Goal: Find specific page/section

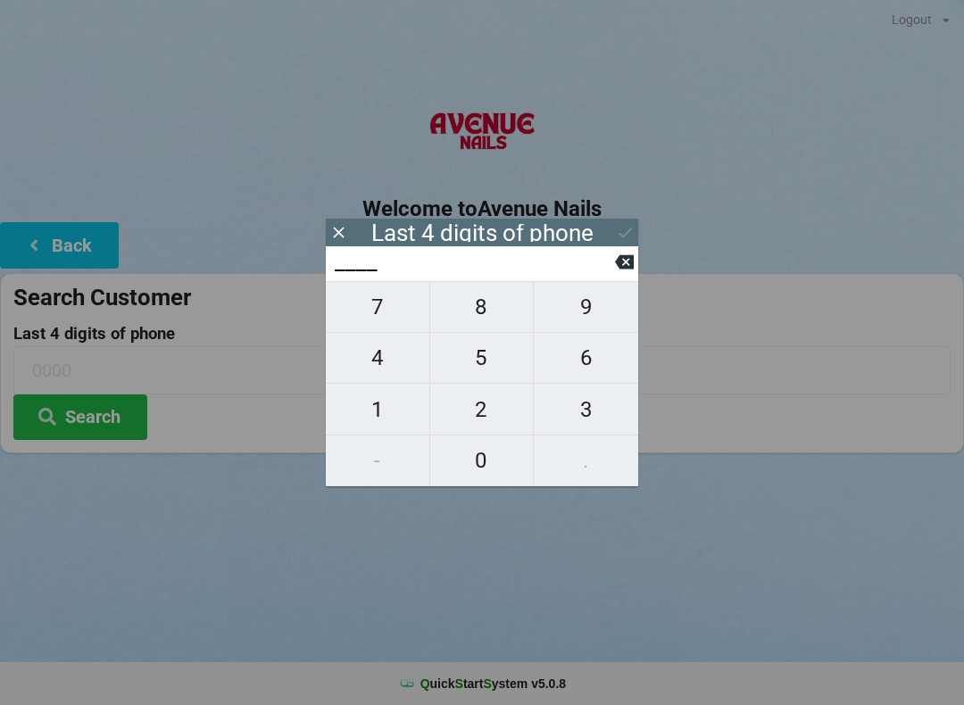
scroll to position [4, 0]
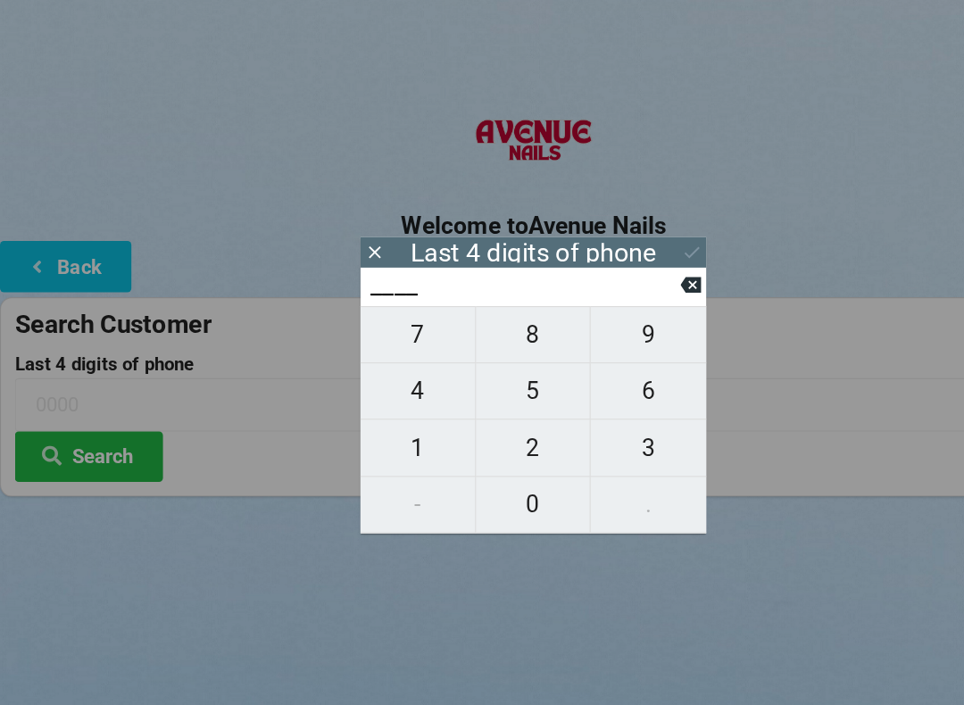
click at [594, 394] on span "3" at bounding box center [586, 409] width 104 height 37
type input "3___"
click at [384, 359] on span "4" at bounding box center [378, 357] width 104 height 37
type input "34__"
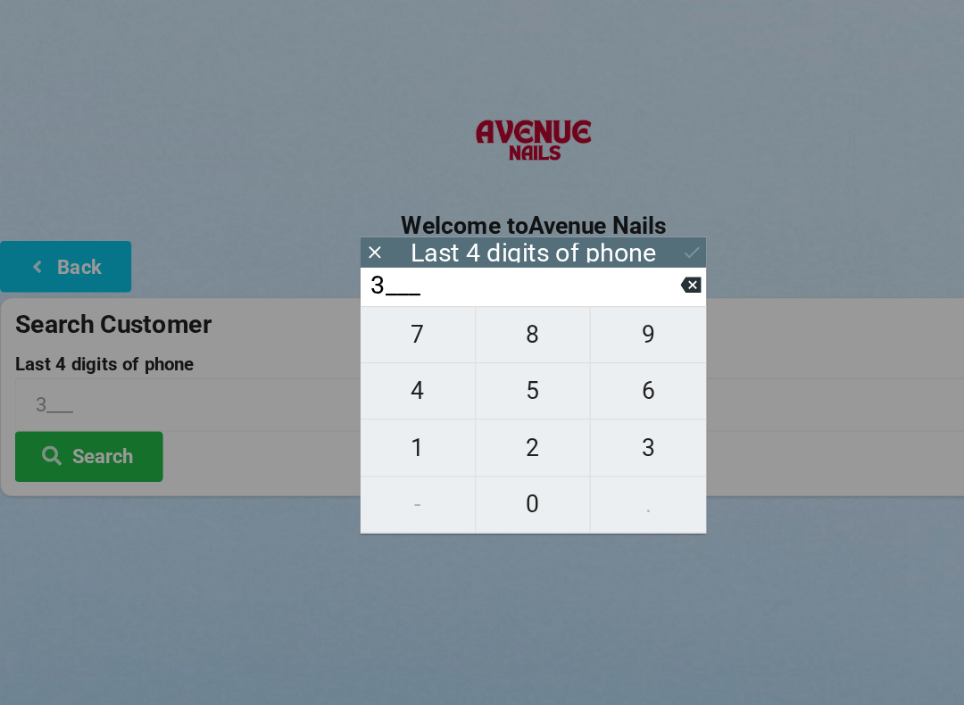
type input "34__"
click at [495, 368] on span "5" at bounding box center [482, 357] width 104 height 37
type input "345_"
click at [571, 355] on span "6" at bounding box center [586, 357] width 104 height 37
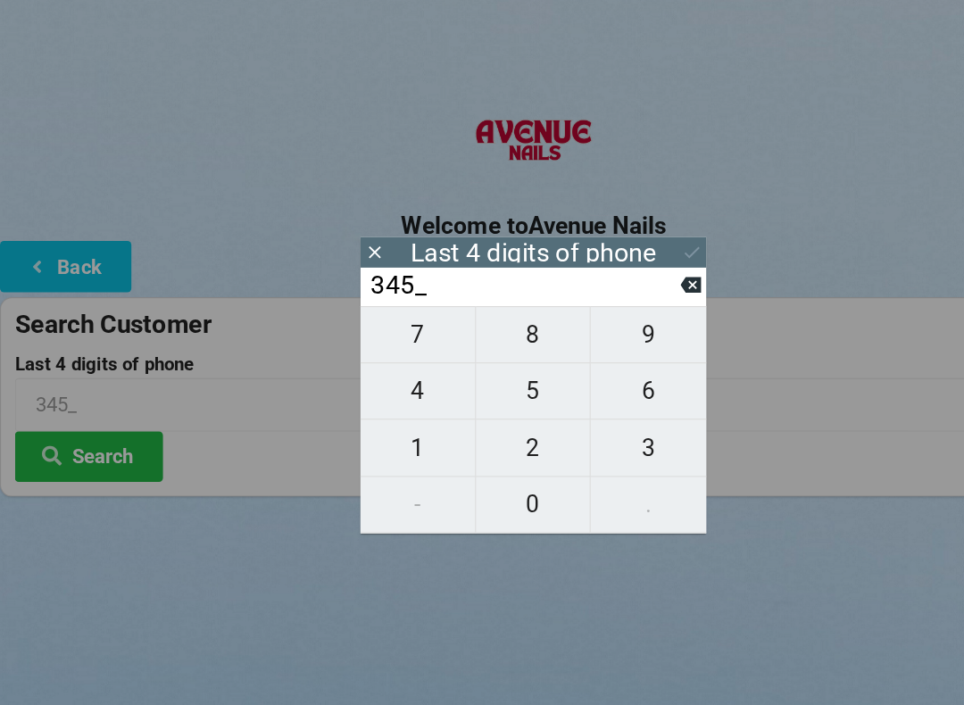
type input "3456"
click at [627, 223] on icon at bounding box center [625, 232] width 19 height 19
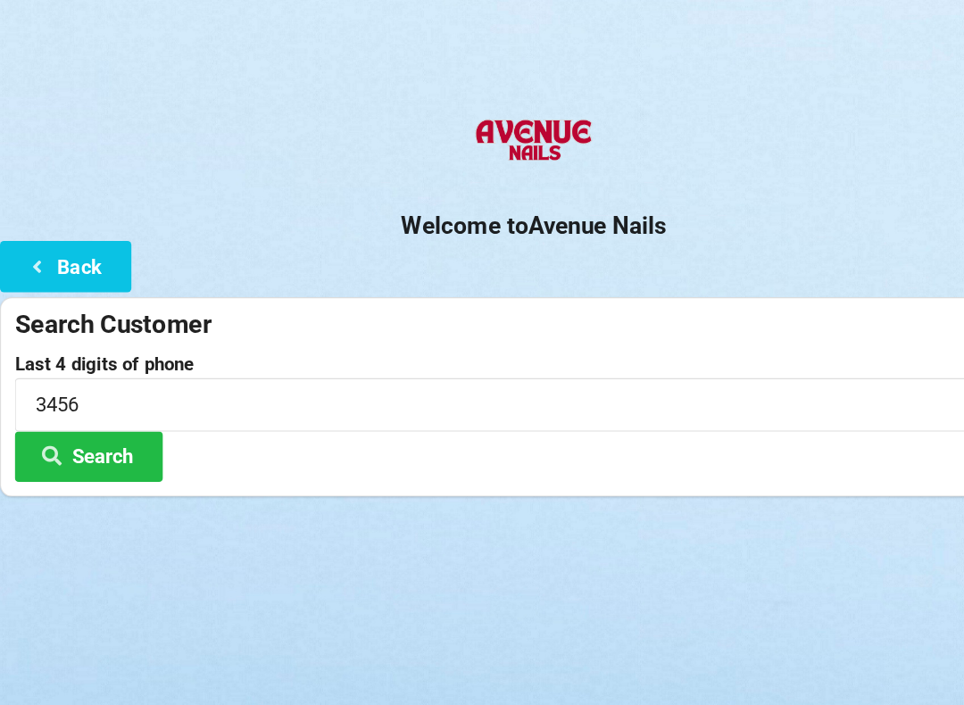
click at [120, 411] on button "Search" at bounding box center [80, 417] width 134 height 46
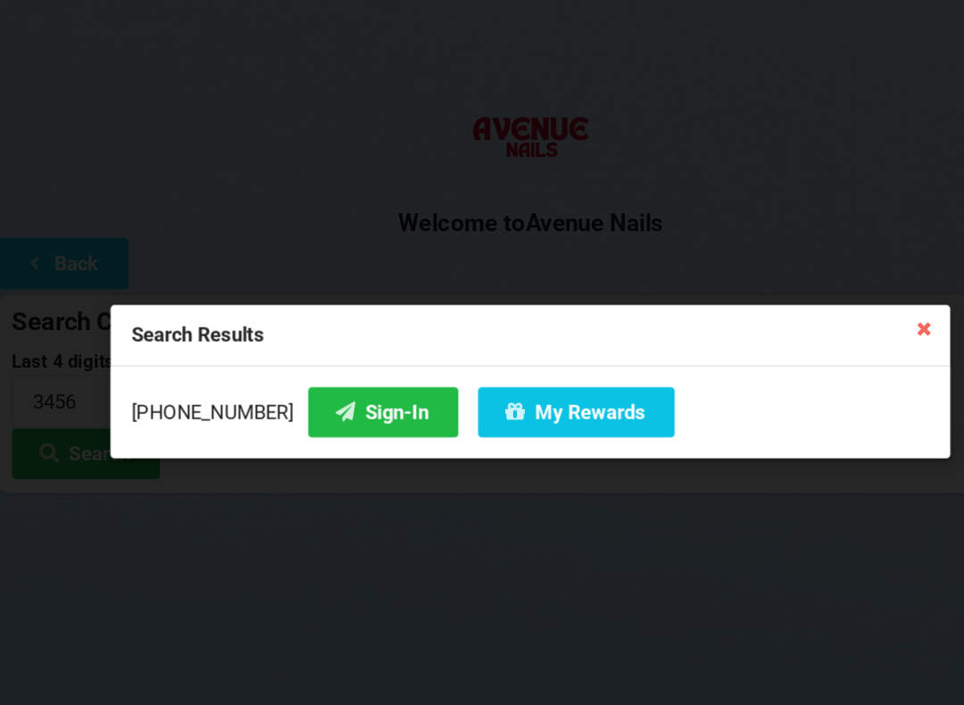
click at [316, 371] on button "Sign-In" at bounding box center [349, 380] width 136 height 46
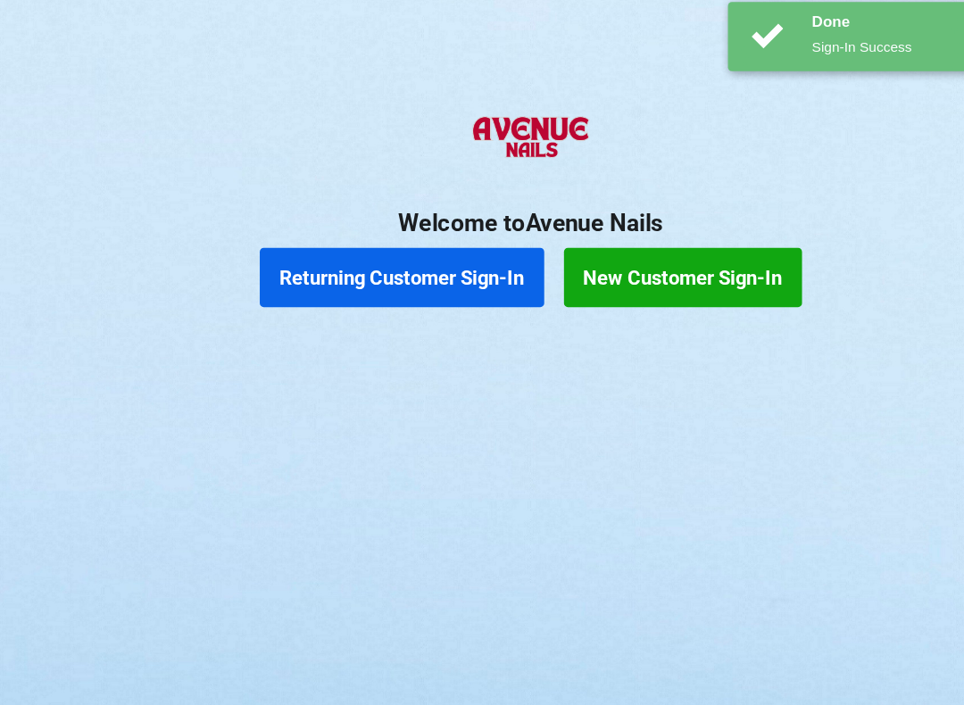
click at [399, 253] on button "Returning Customer Sign-In" at bounding box center [365, 258] width 257 height 54
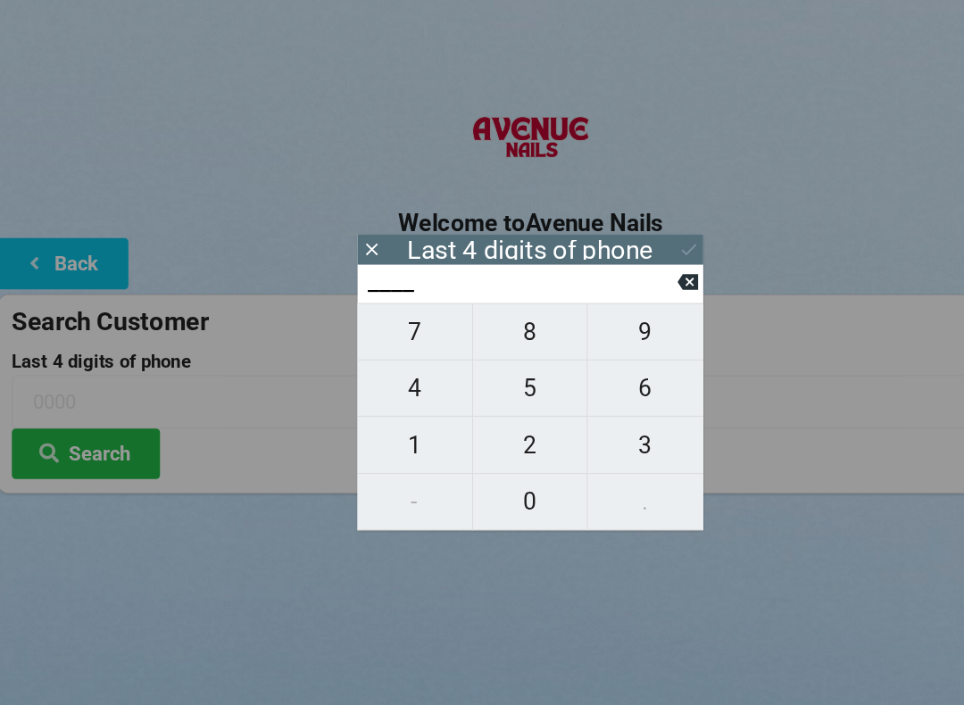
click at [486, 357] on span "5" at bounding box center [482, 357] width 104 height 37
type input "5___"
click at [570, 362] on span "6" at bounding box center [586, 357] width 104 height 37
type input "56__"
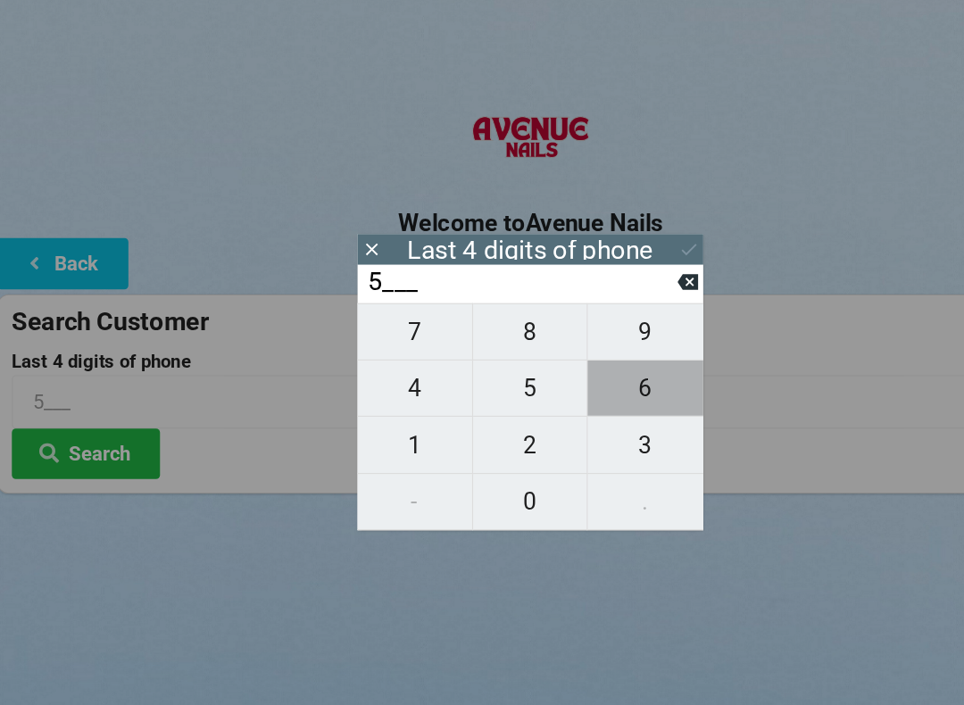
type input "56__"
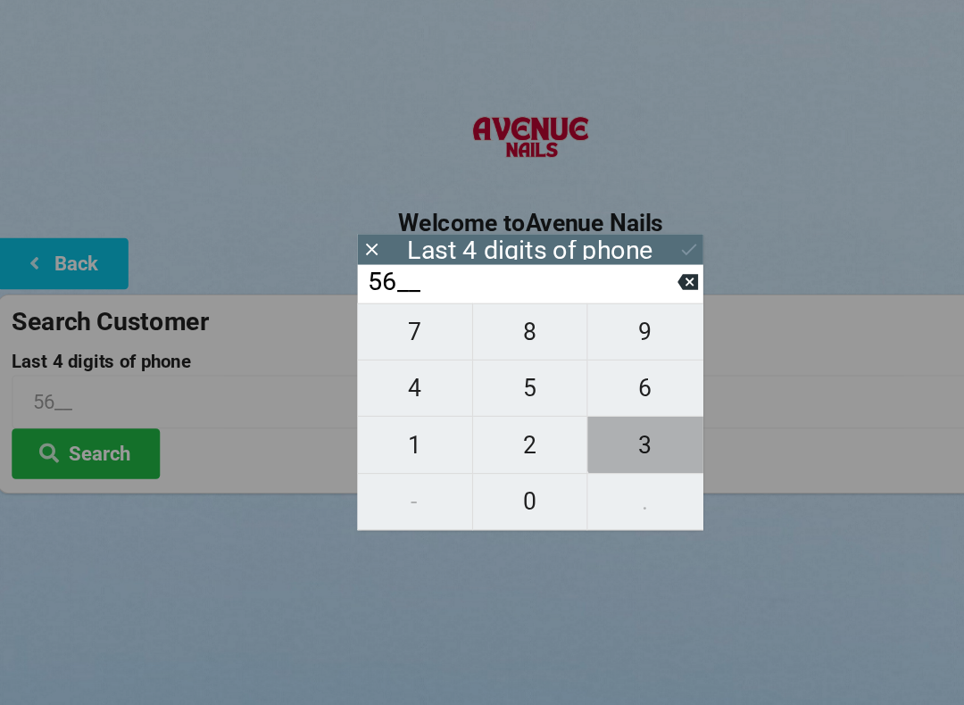
click at [585, 398] on span "3" at bounding box center [586, 409] width 104 height 37
type input "563_"
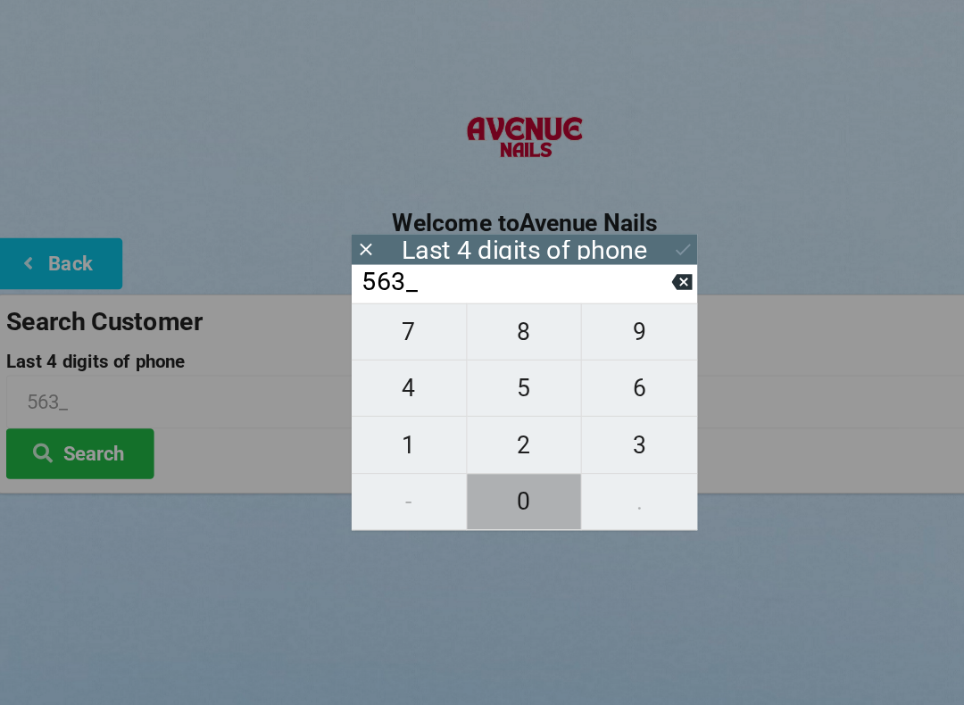
click at [467, 460] on span "0" at bounding box center [482, 460] width 104 height 37
type input "5630"
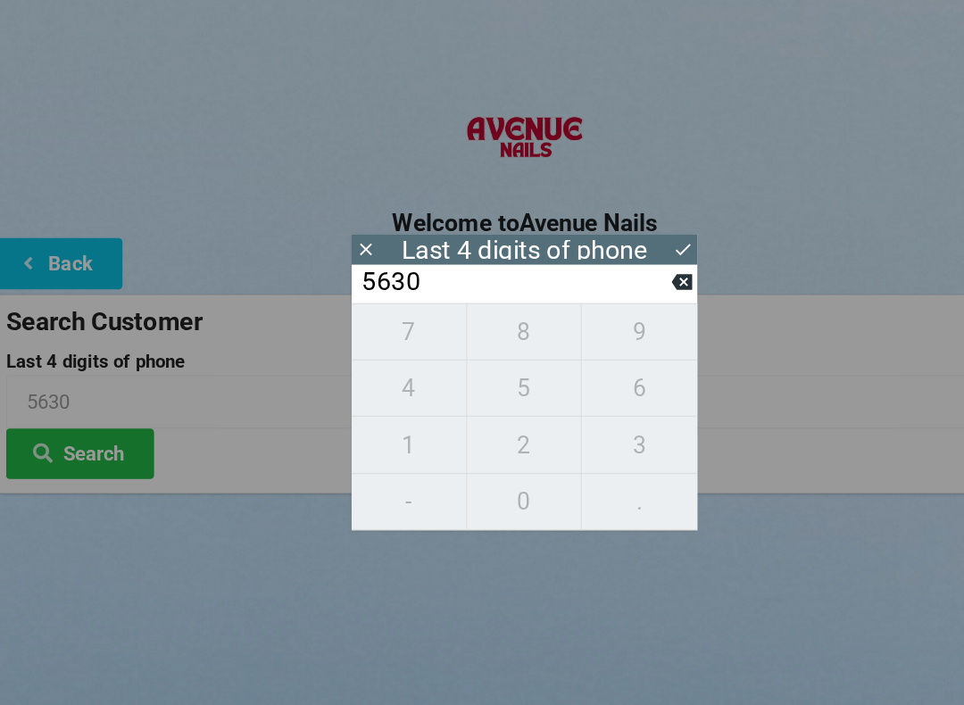
click at [104, 408] on button "Search" at bounding box center [80, 417] width 134 height 46
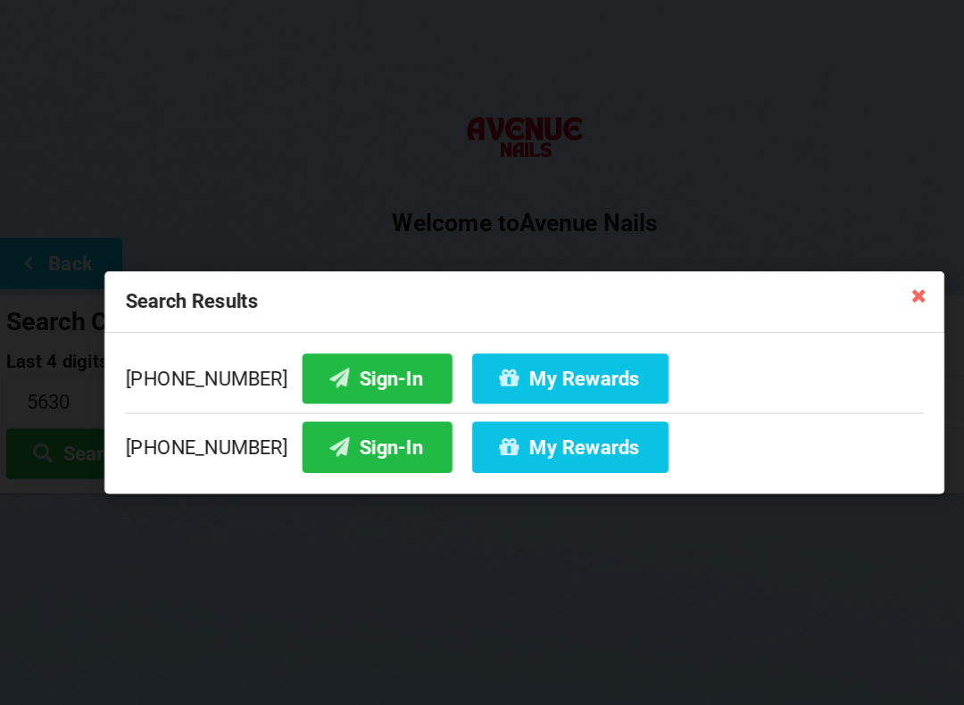
click at [452, 421] on button "My Rewards" at bounding box center [524, 411] width 178 height 46
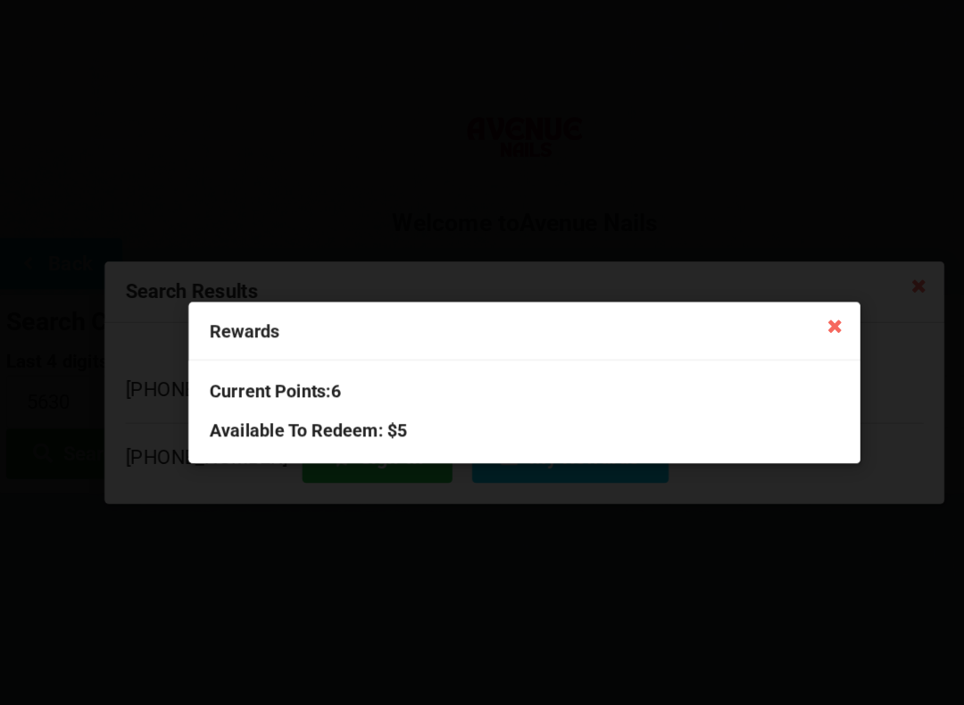
click at [755, 292] on icon at bounding box center [762, 300] width 29 height 29
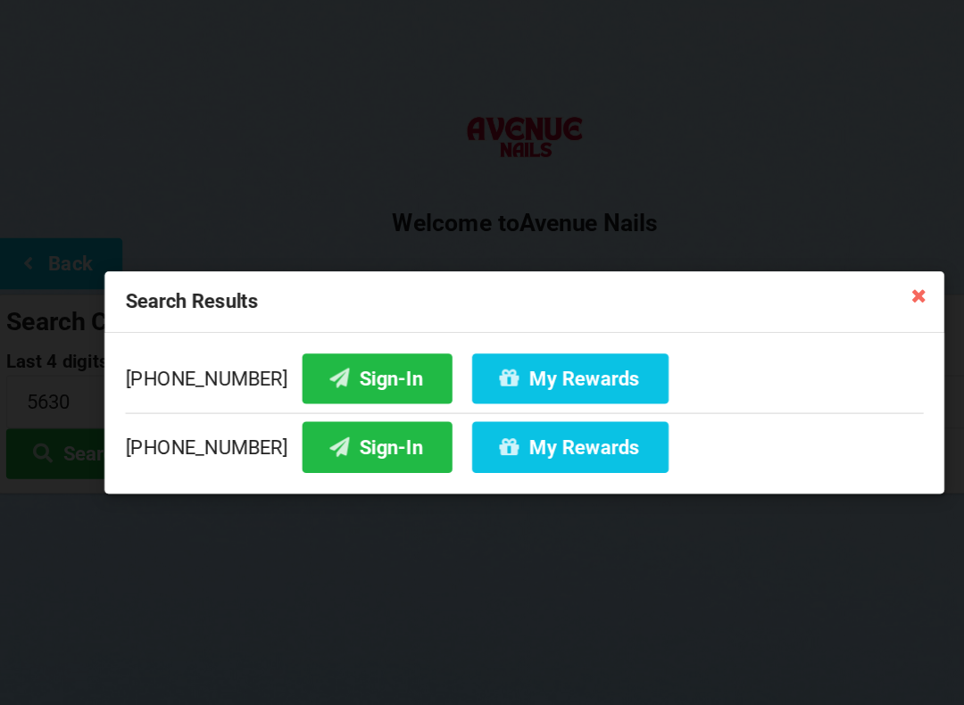
click at [832, 259] on icon at bounding box center [838, 273] width 29 height 29
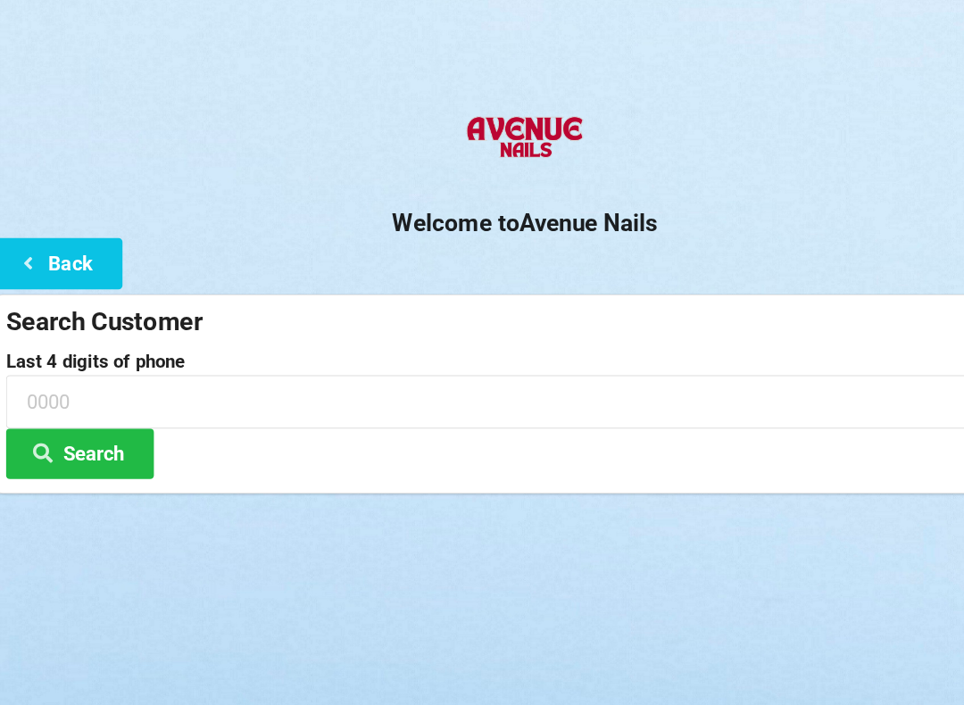
click at [46, 242] on button "Back" at bounding box center [59, 245] width 119 height 46
